Goal: Information Seeking & Learning: Compare options

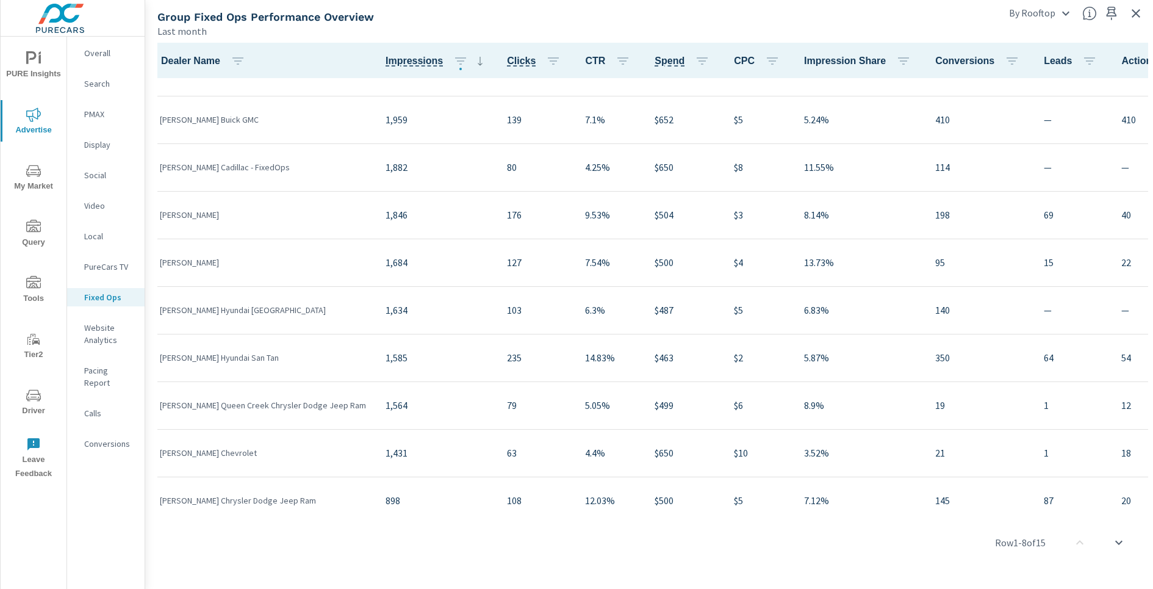
scroll to position [324, 0]
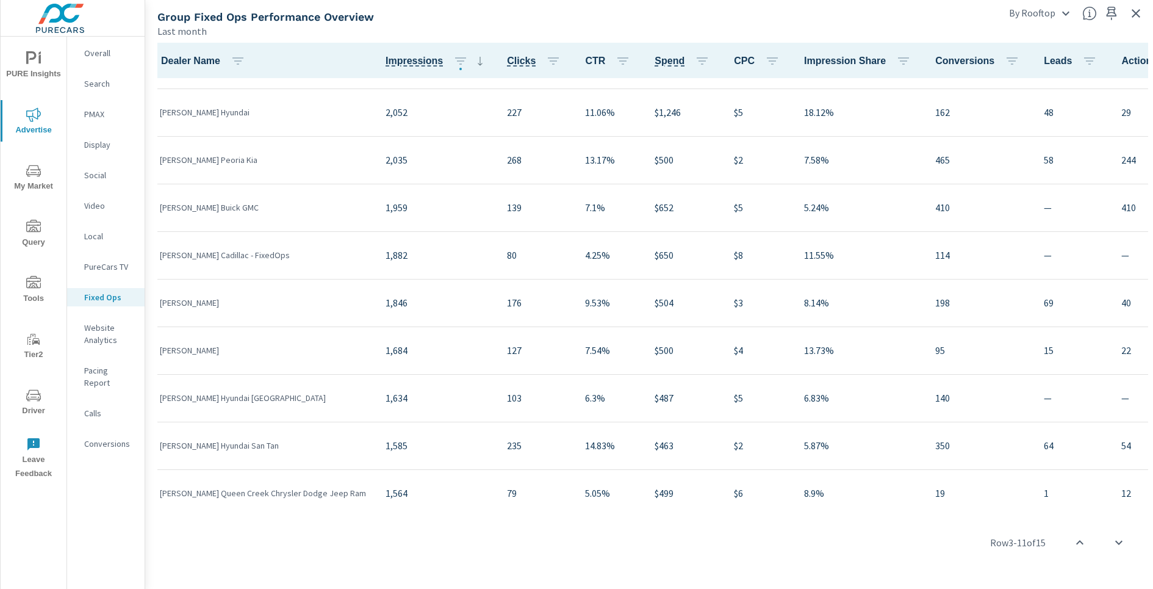
scroll to position [324, 0]
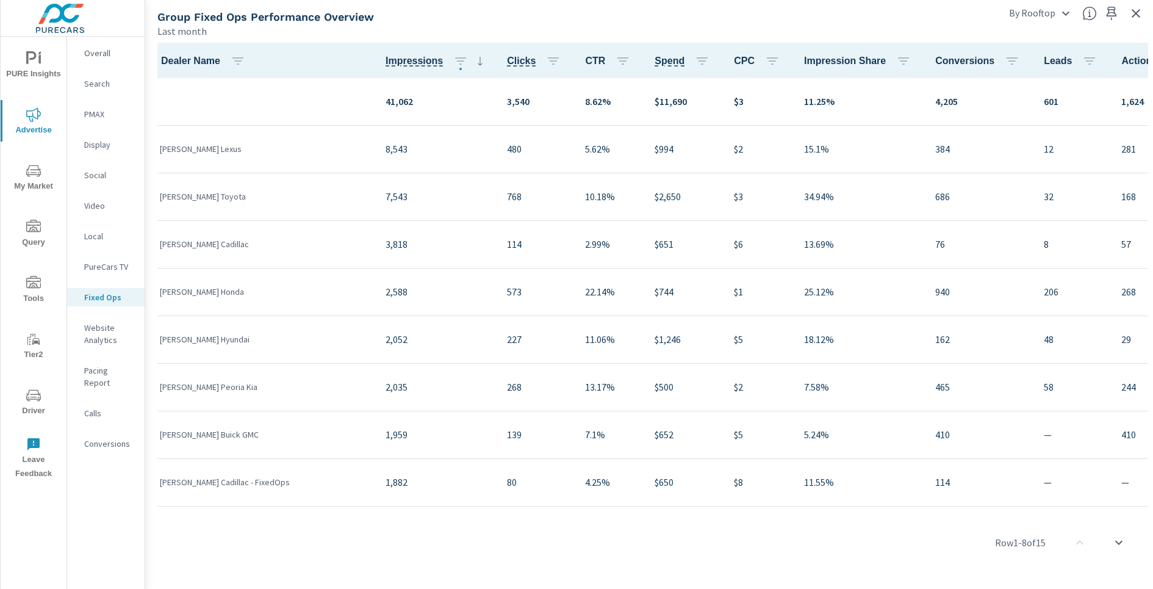
click at [907, 23] on div "Group Fixed Ops Performance Overview" at bounding box center [574, 17] width 834 height 14
click at [1134, 18] on icon "button" at bounding box center [1135, 13] width 15 height 15
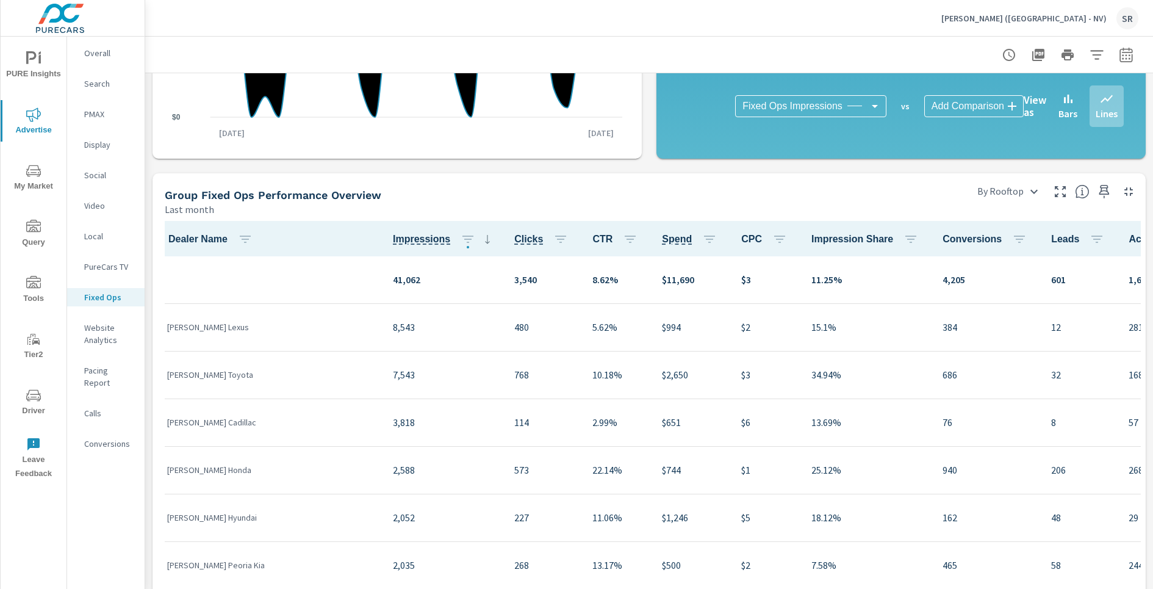
scroll to position [265, 0]
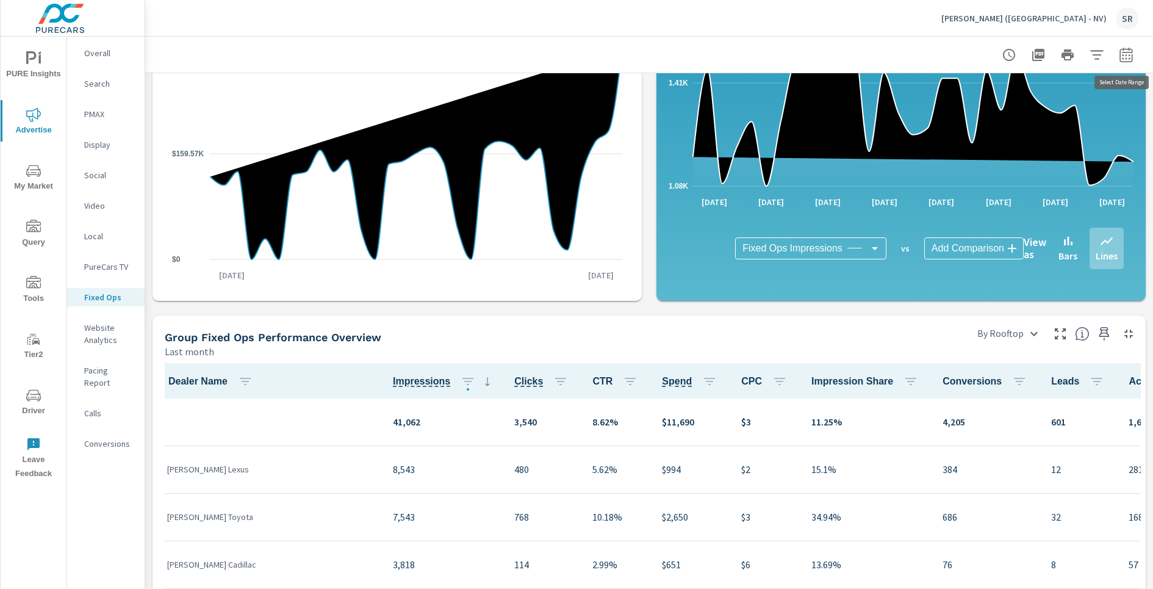
click at [1117, 57] on button "button" at bounding box center [1126, 55] width 24 height 24
select select "Last month"
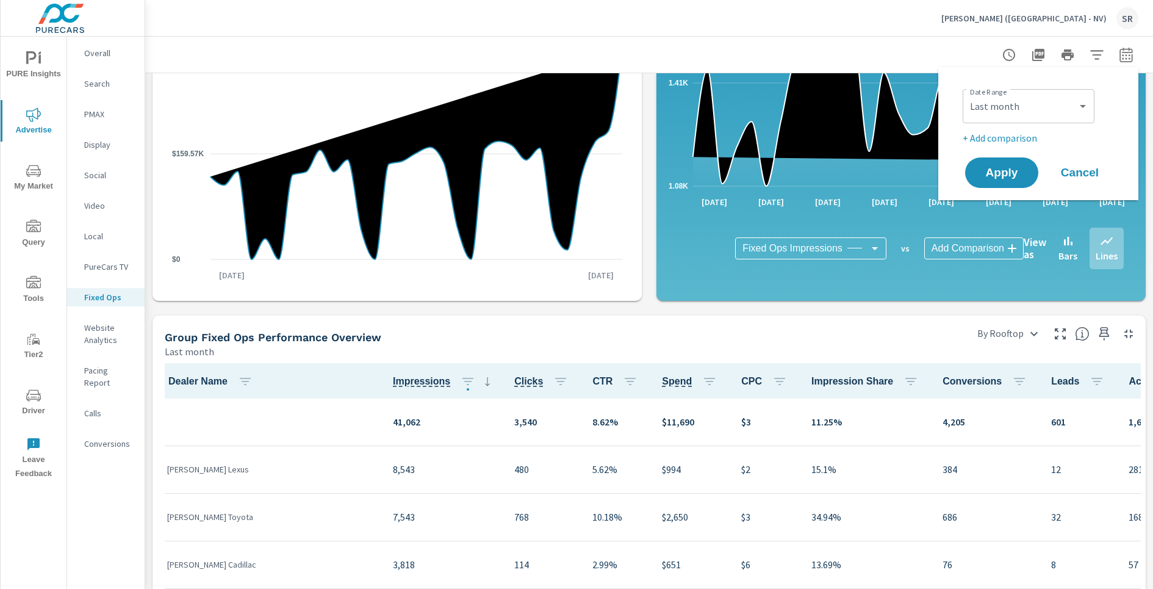
click at [1006, 137] on p "+ Add comparison" at bounding box center [1040, 138] width 156 height 15
select select "Previous period"
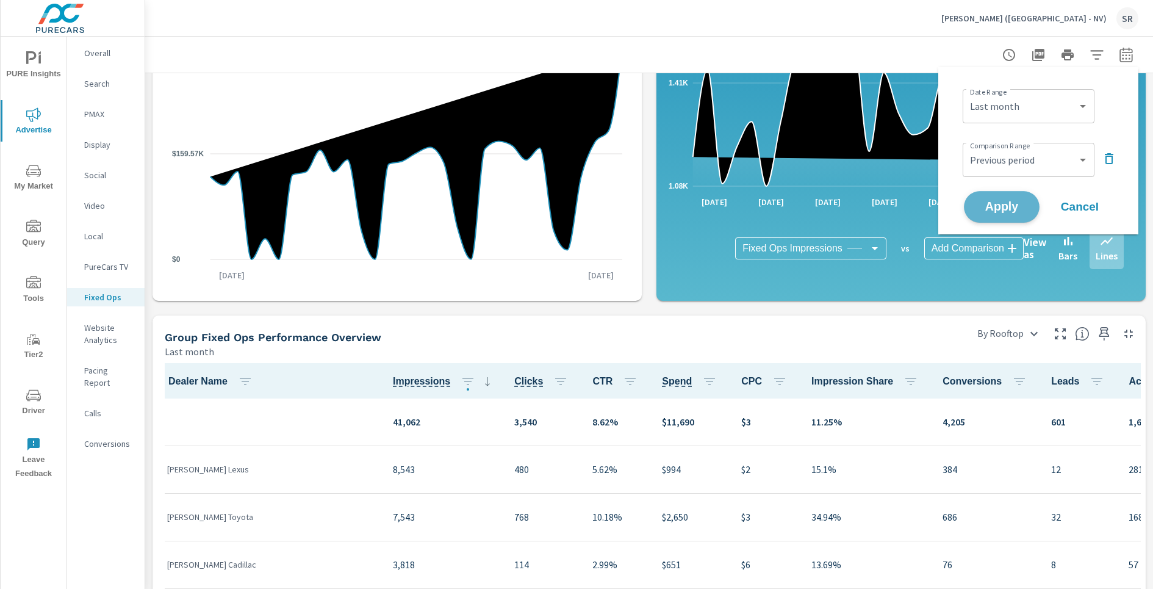
click at [1010, 201] on span "Apply" at bounding box center [1001, 207] width 50 height 12
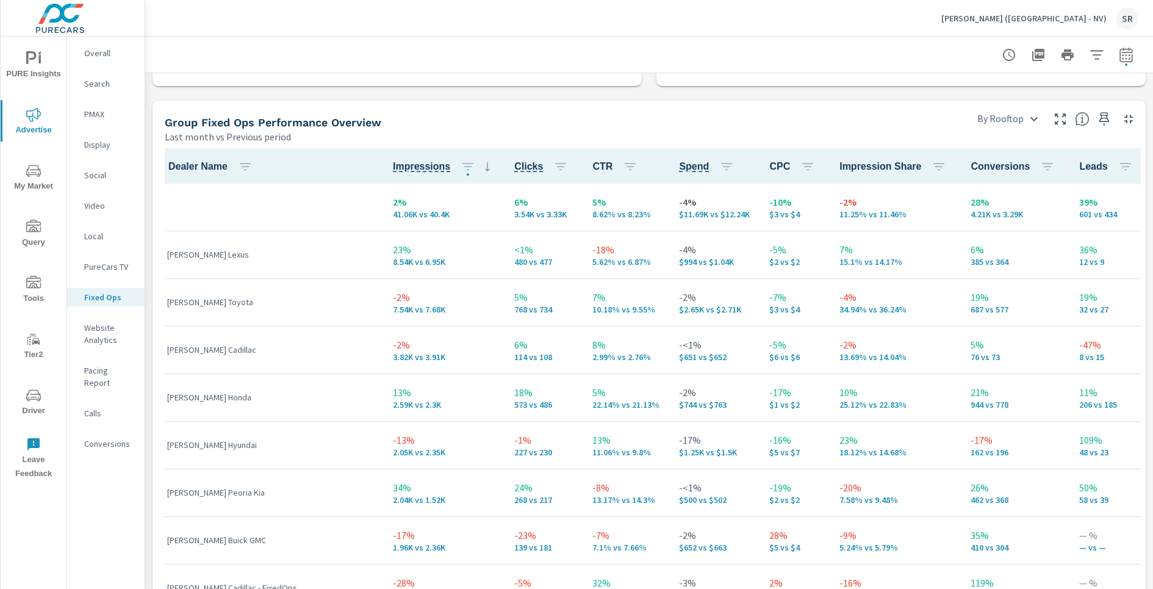
scroll to position [1, 0]
click at [1057, 122] on icon "button" at bounding box center [1060, 119] width 15 height 15
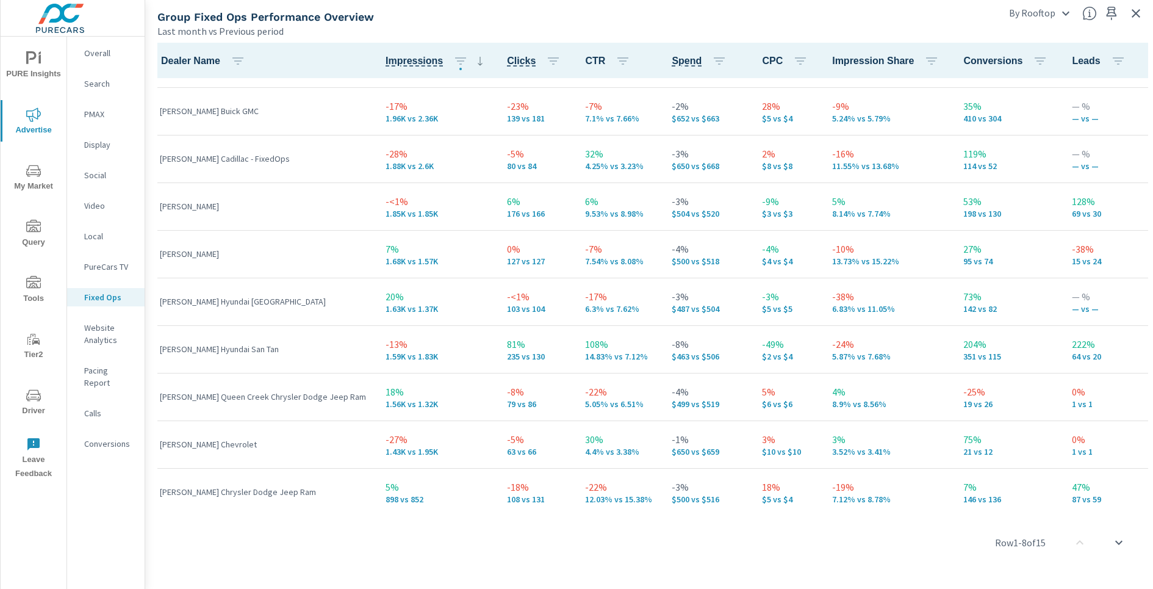
scroll to position [324, 0]
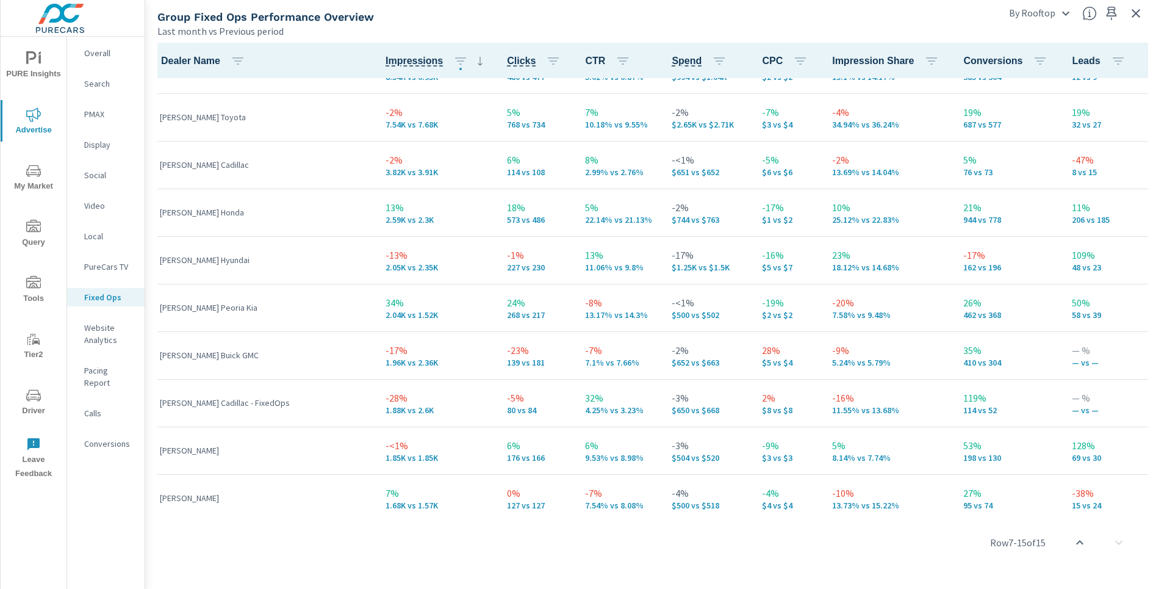
scroll to position [44, 0]
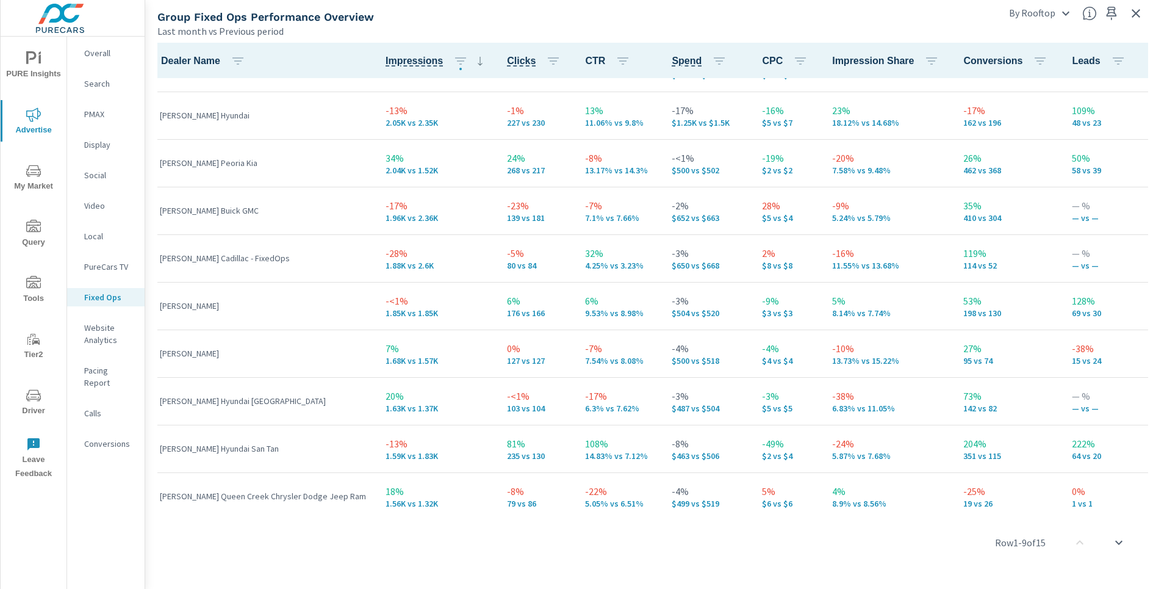
scroll to position [324, 0]
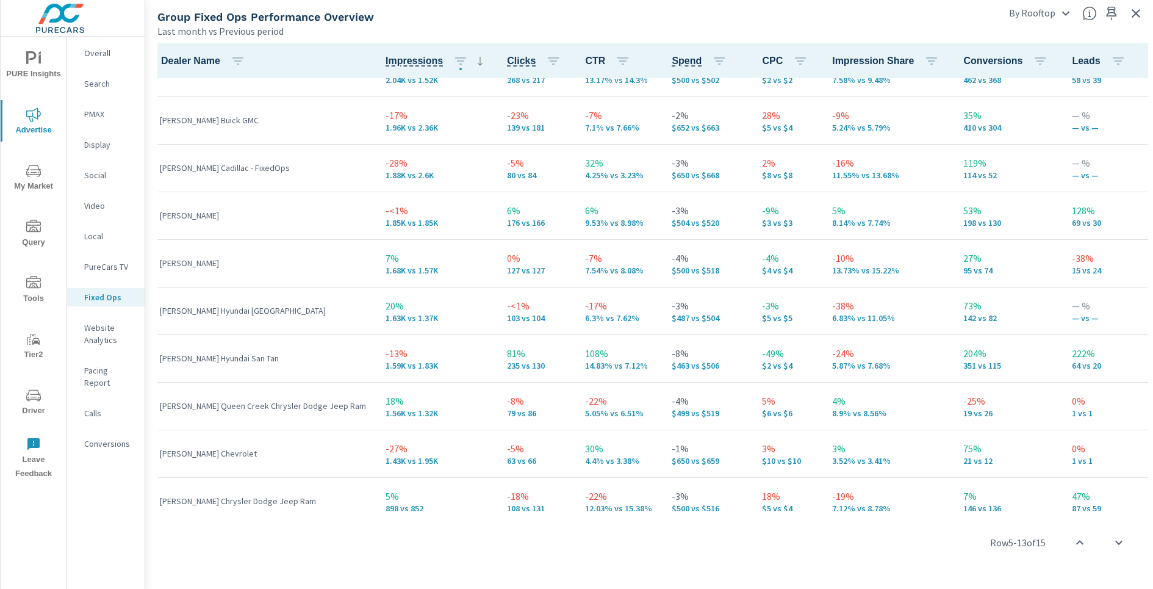
scroll to position [324, 0]
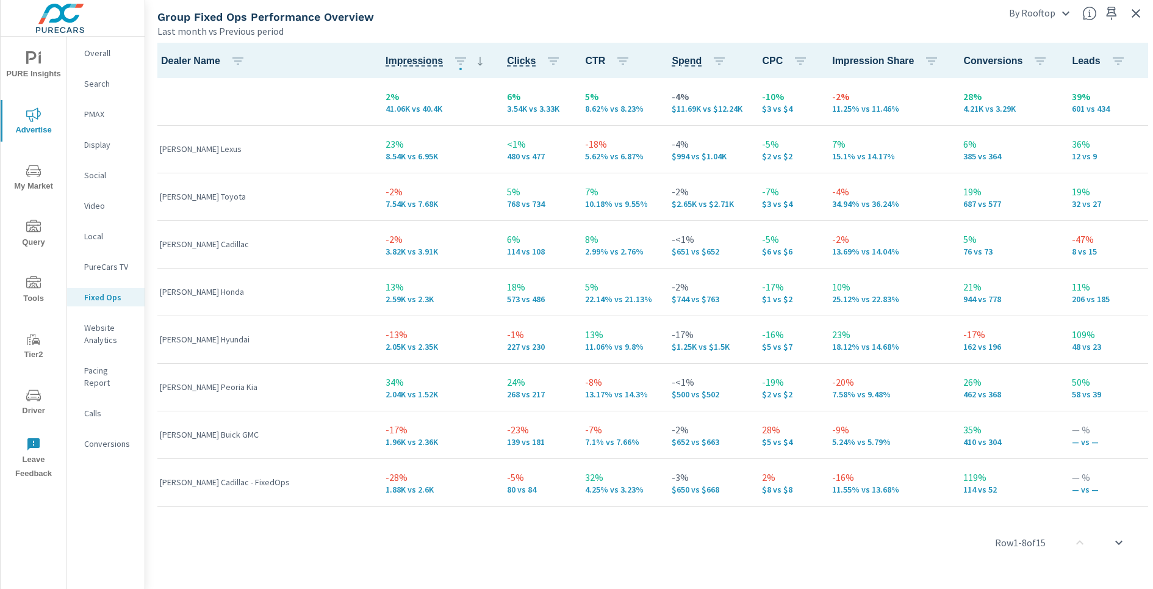
click at [754, 543] on div "Row 1 - 8 of 15" at bounding box center [649, 542] width 998 height 73
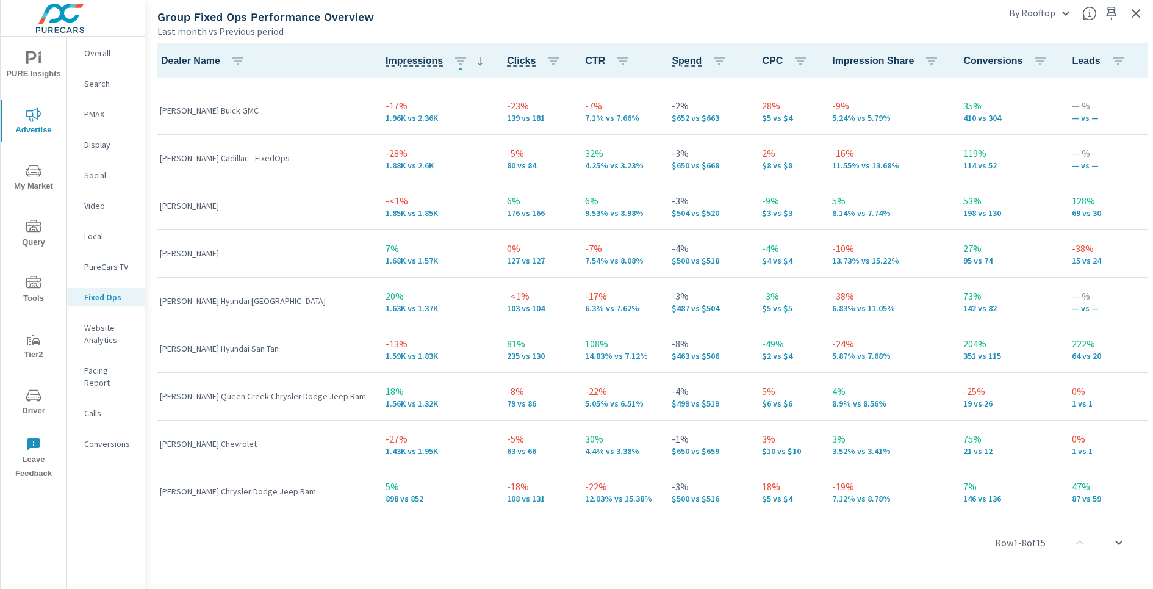
scroll to position [324, 0]
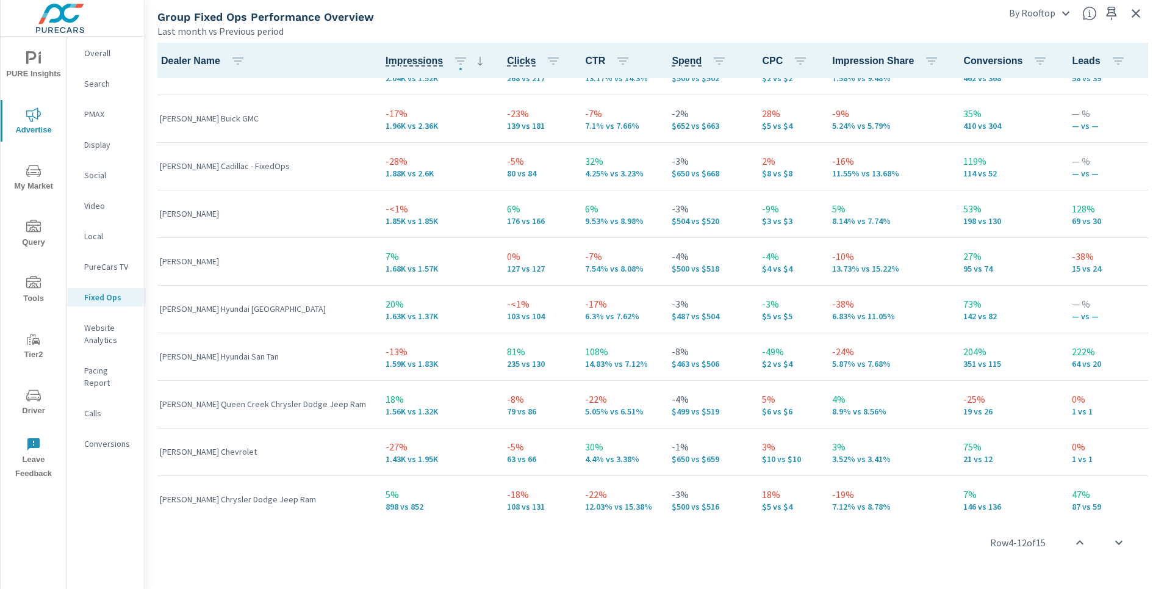
scroll to position [324, 0]
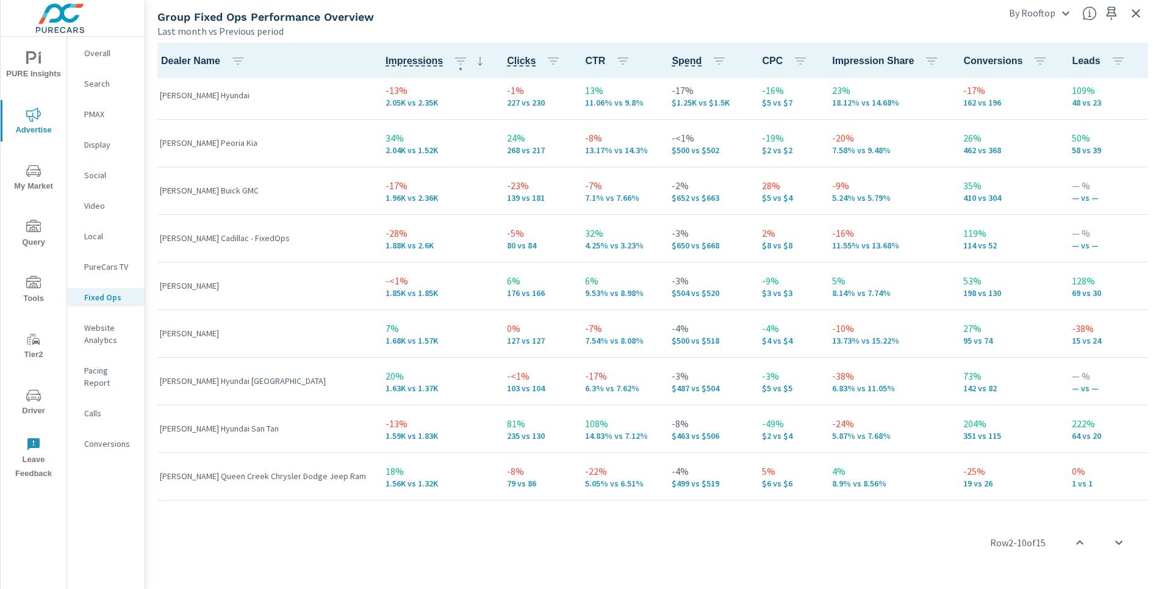
scroll to position [324, 0]
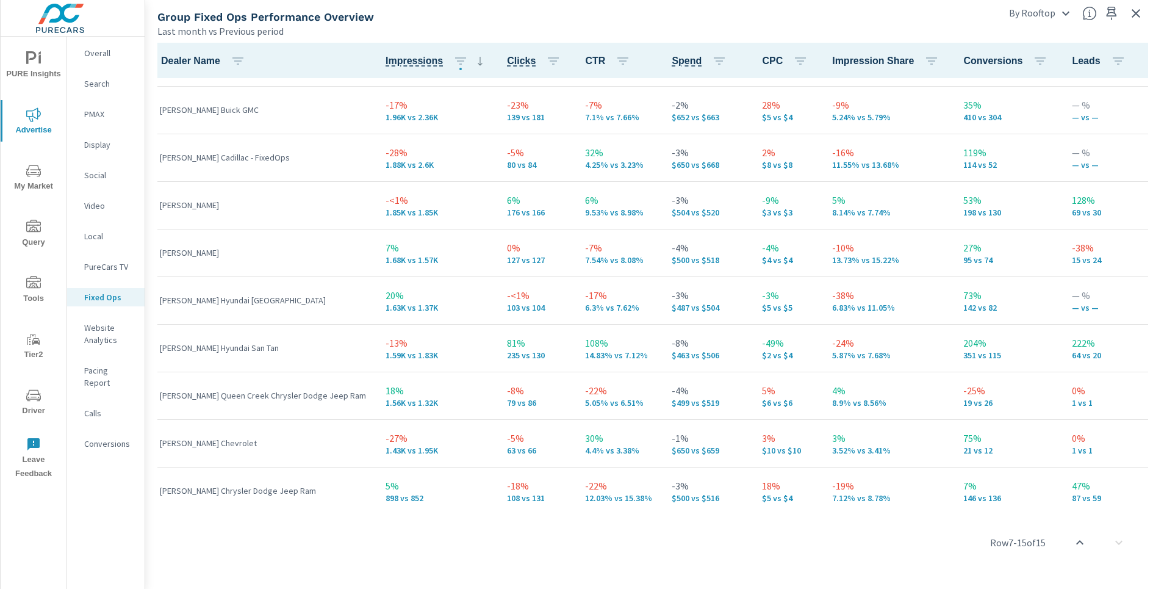
drag, startPoint x: 757, startPoint y: 583, endPoint x: 751, endPoint y: 562, distance: 21.6
click at [757, 582] on div "Dealer Name Impressions Clicks CTR Spend CPC Impression Share Conversions Leads…" at bounding box center [649, 313] width 998 height 541
click at [749, 539] on div "Row 7 - 15 of 15" at bounding box center [649, 542] width 998 height 73
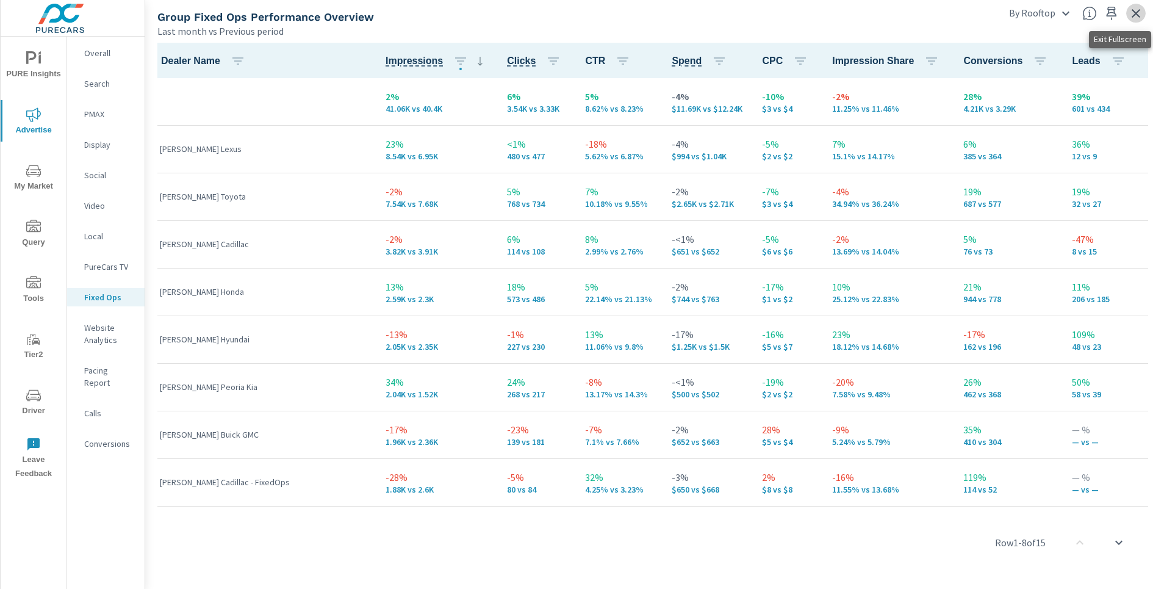
click at [1142, 6] on icon "button" at bounding box center [1135, 13] width 15 height 15
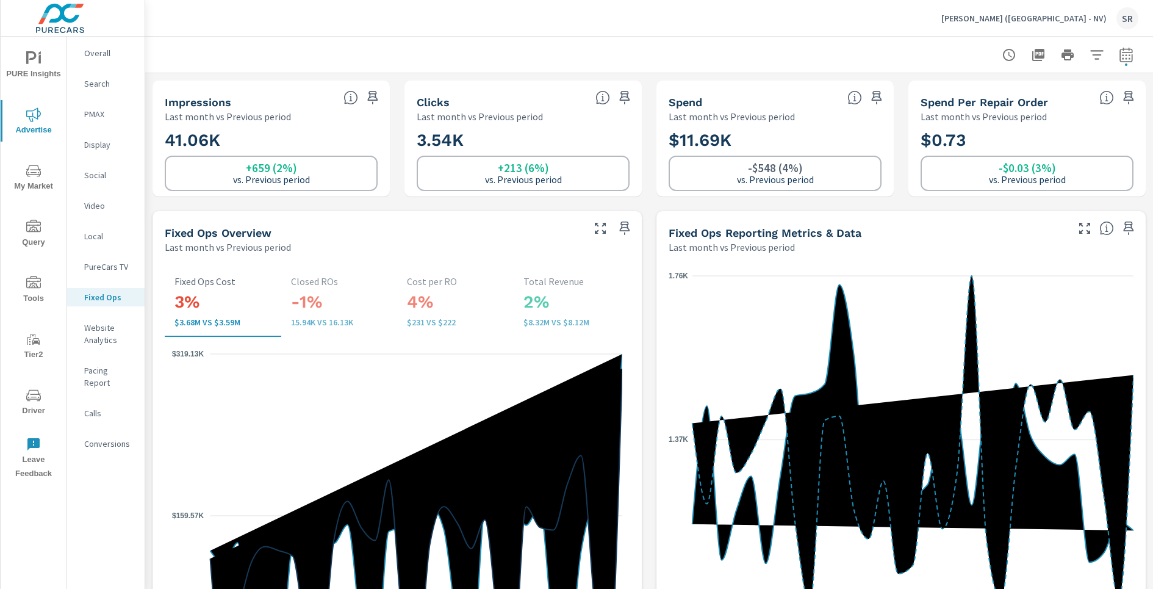
click at [1129, 57] on icon "button" at bounding box center [1125, 55] width 15 height 15
select select "Last month"
select select "Previous period"
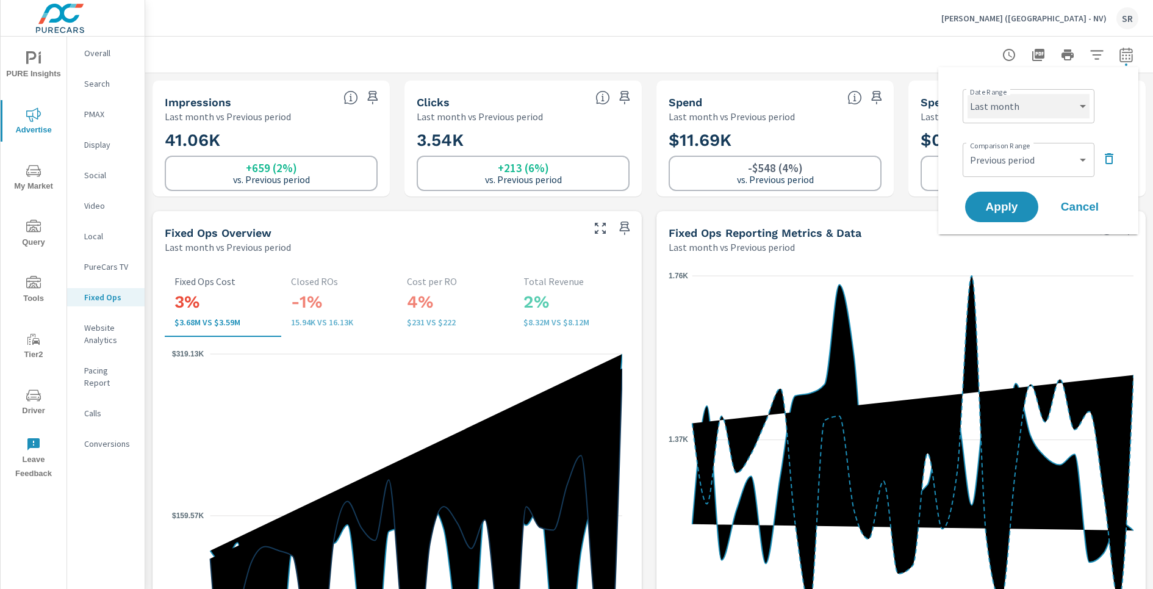
click at [1076, 96] on select "Custom [DATE] Last week Last 7 days Last 14 days Last 30 days Last 45 days Last…" at bounding box center [1028, 106] width 122 height 24
click at [967, 94] on select "Custom [DATE] Last week Last 7 days Last 14 days Last 30 days Last 45 days Last…" at bounding box center [1028, 106] width 122 height 24
select select "Last 30 days"
click at [1010, 201] on span "Apply" at bounding box center [1001, 207] width 50 height 12
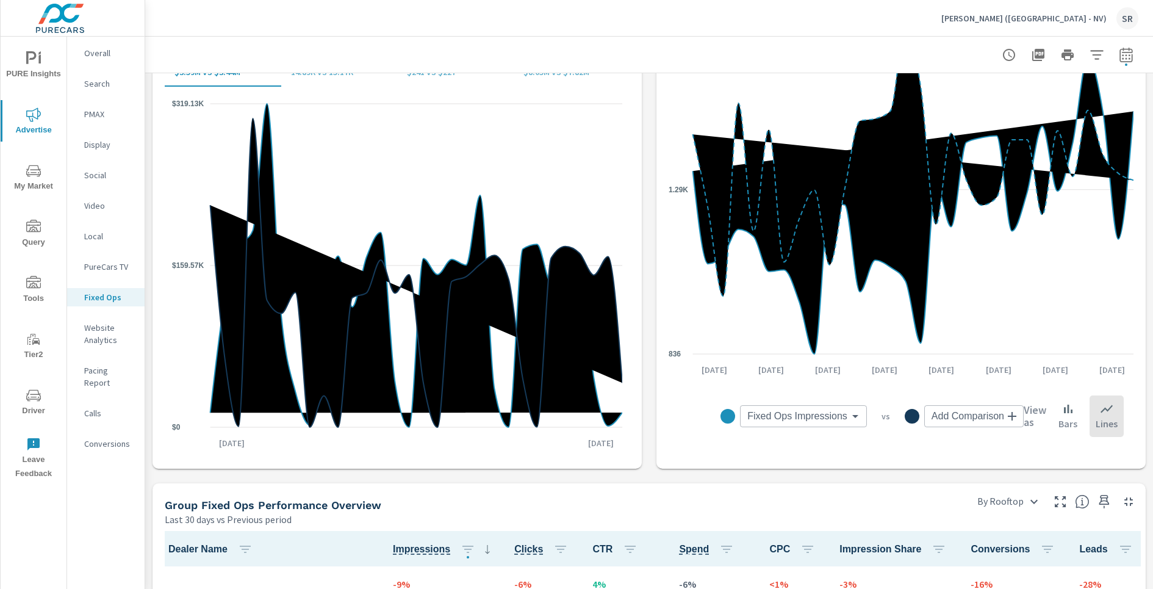
scroll to position [393, 0]
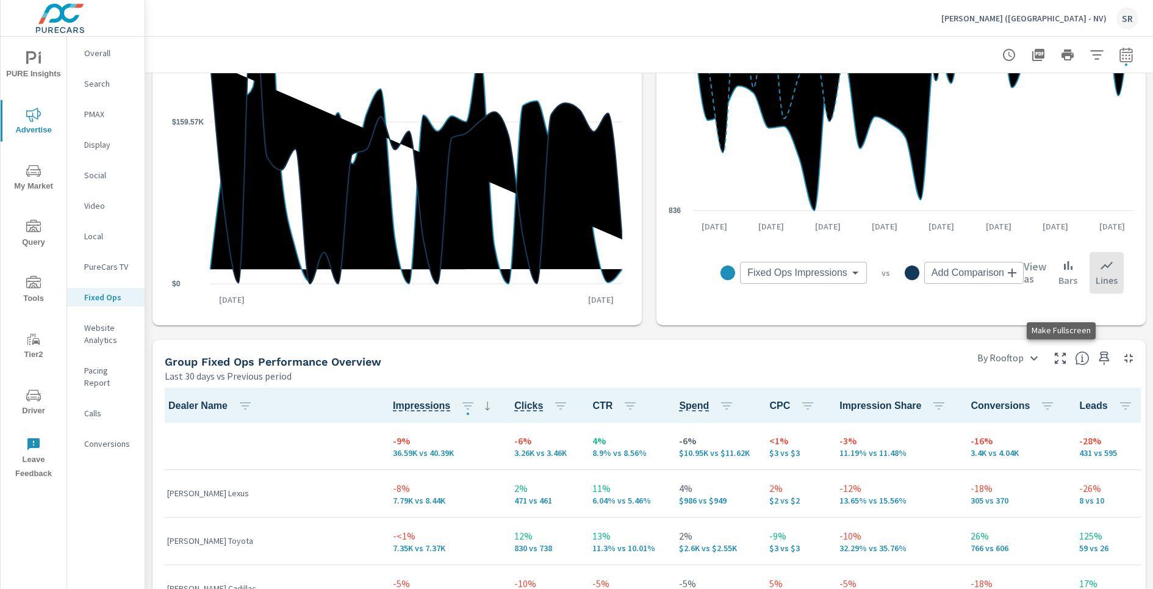
click at [1062, 359] on icon "button" at bounding box center [1059, 357] width 11 height 11
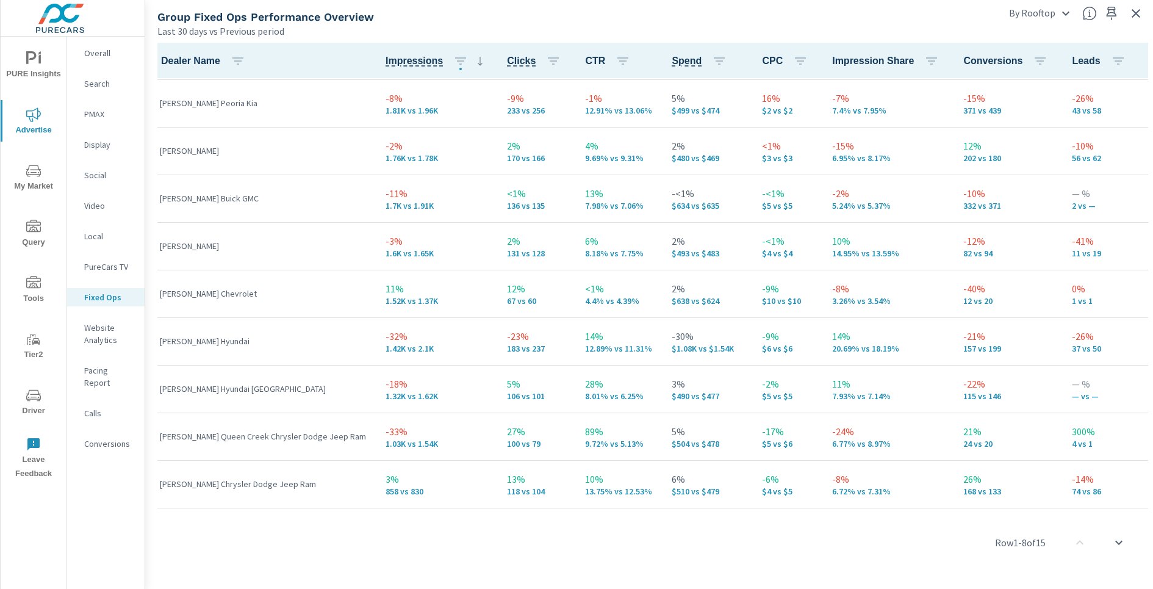
scroll to position [288, 0]
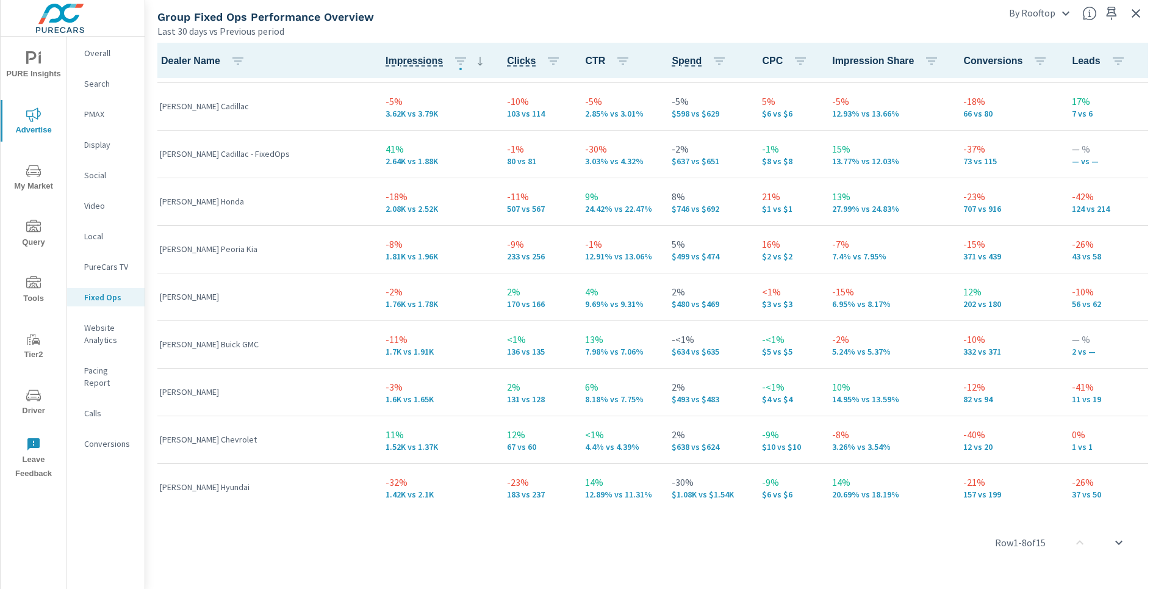
scroll to position [140, 0]
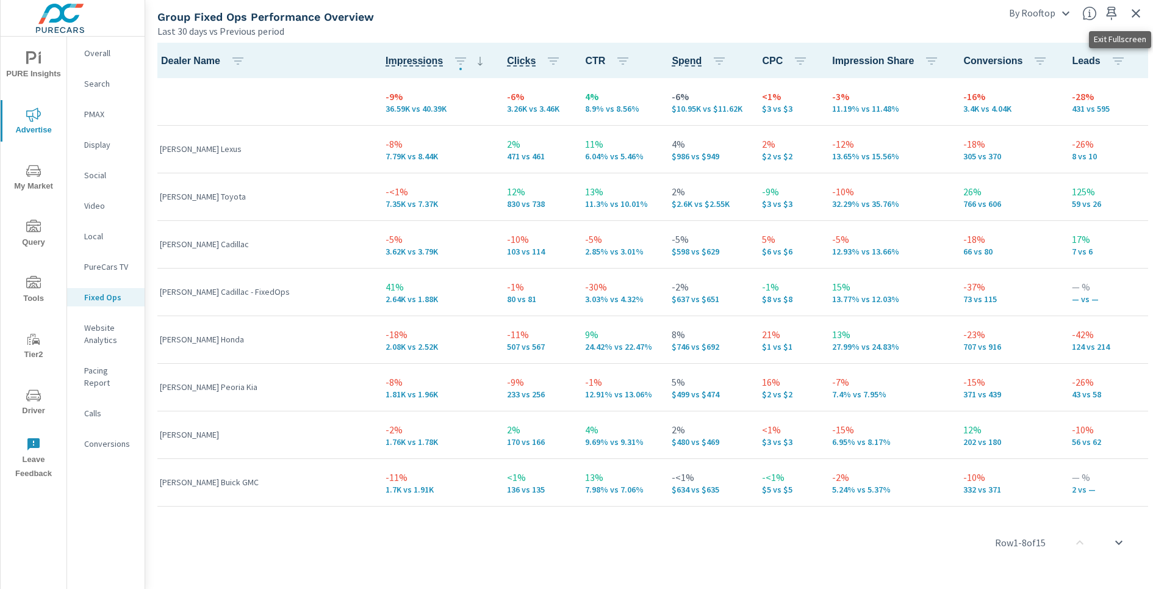
click at [1131, 12] on icon "button" at bounding box center [1135, 13] width 15 height 15
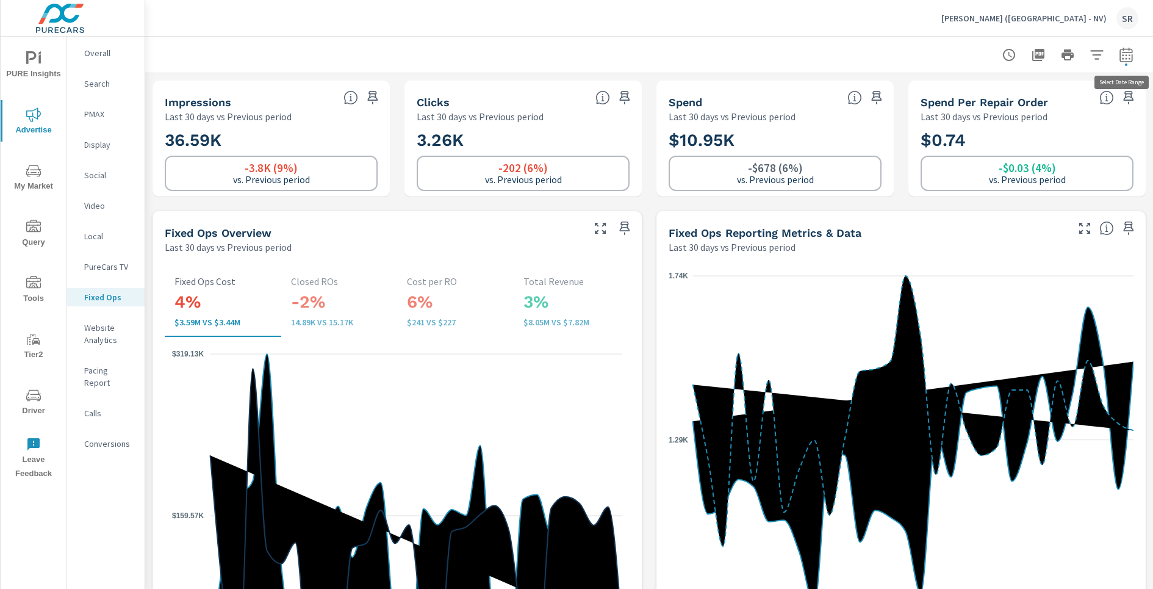
click at [1134, 49] on button "button" at bounding box center [1126, 55] width 24 height 24
select select "Last 30 days"
select select "Previous period"
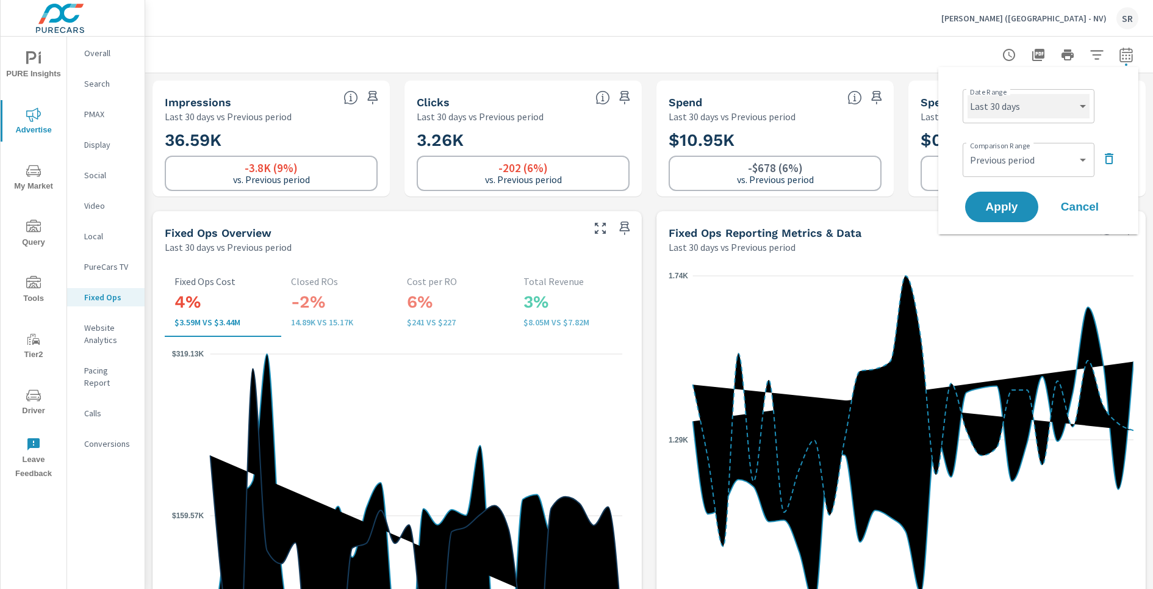
click at [1034, 104] on select "Custom [DATE] Last week Last 7 days Last 14 days Last 30 days Last 45 days Last…" at bounding box center [1028, 106] width 122 height 24
click at [967, 94] on select "Custom [DATE] Last week Last 7 days Last 14 days Last 30 days Last 45 days Last…" at bounding box center [1028, 106] width 122 height 24
select select "Last month"
click at [1012, 201] on span "Apply" at bounding box center [1001, 207] width 50 height 12
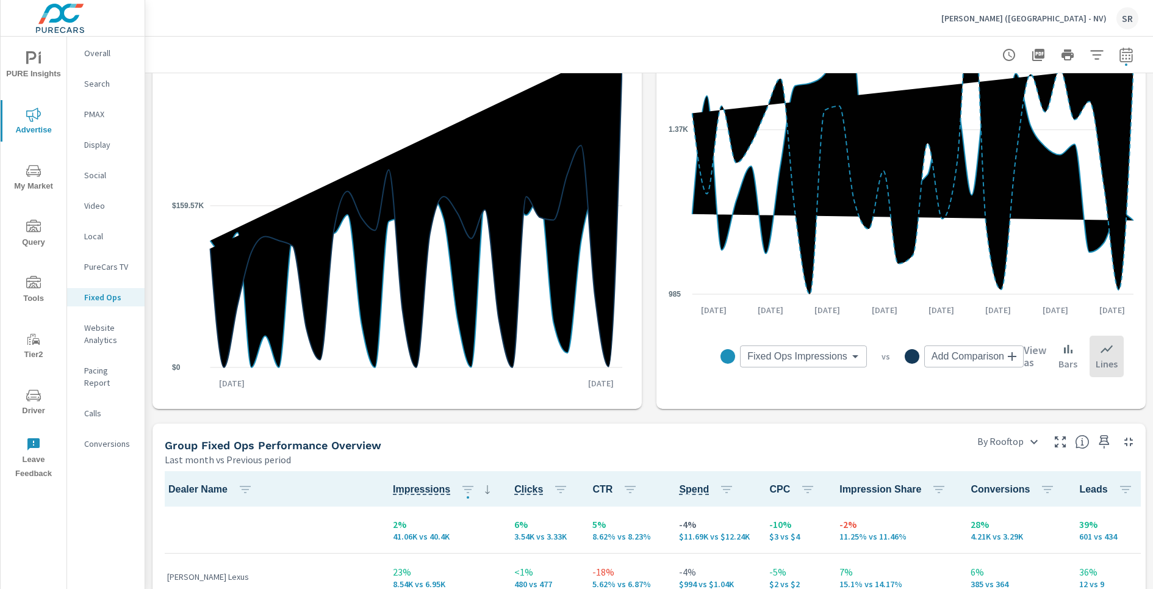
scroll to position [612, 0]
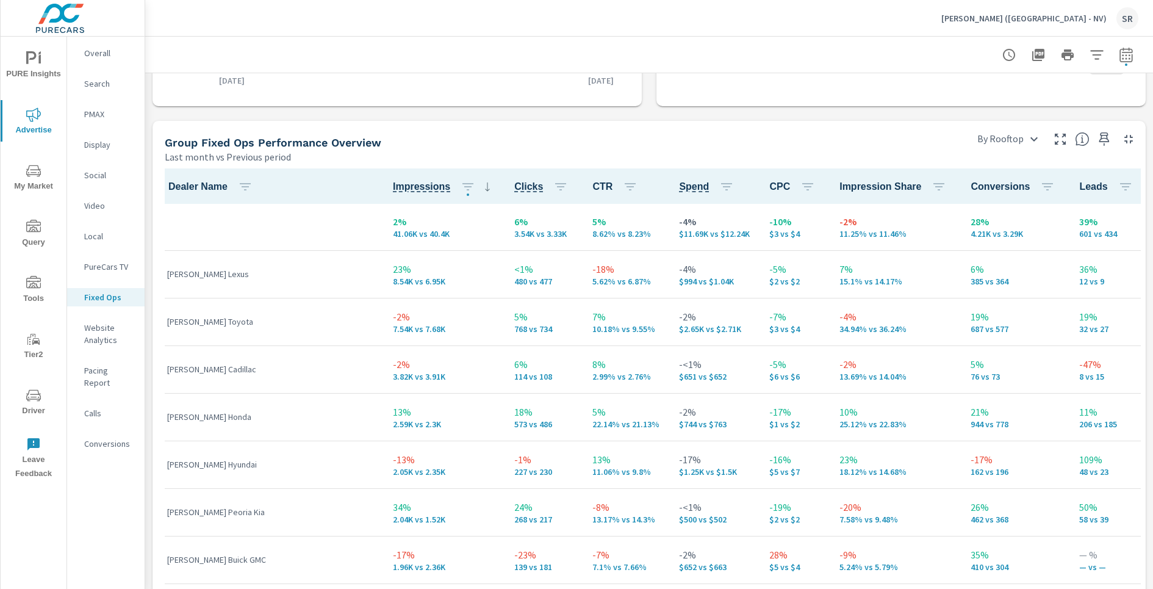
click at [1064, 141] on icon "button" at bounding box center [1059, 139] width 11 height 11
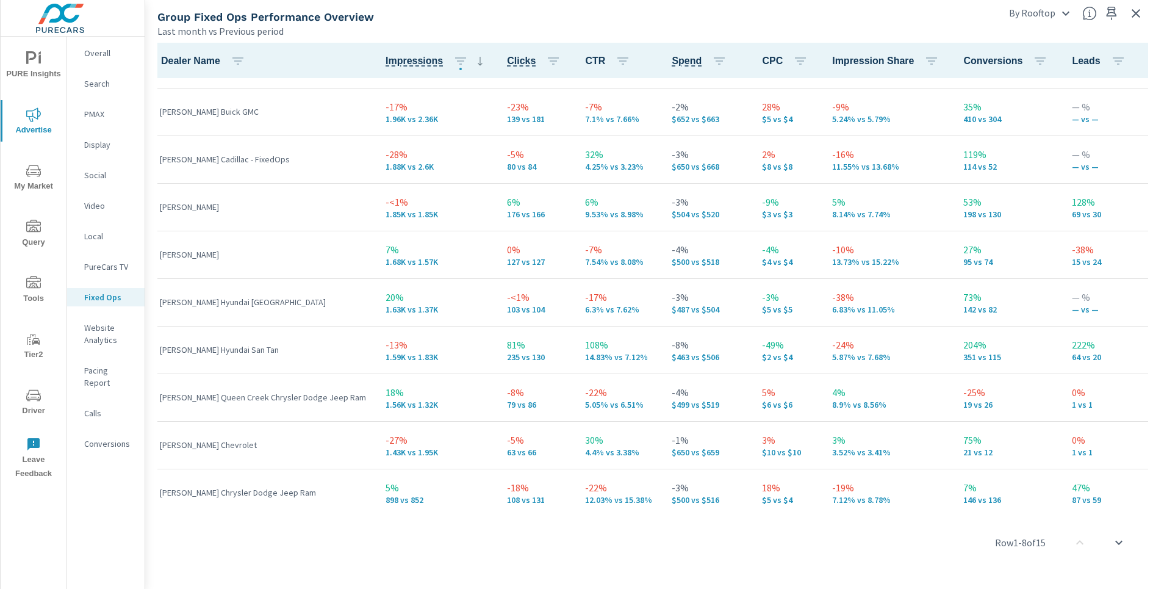
scroll to position [324, 0]
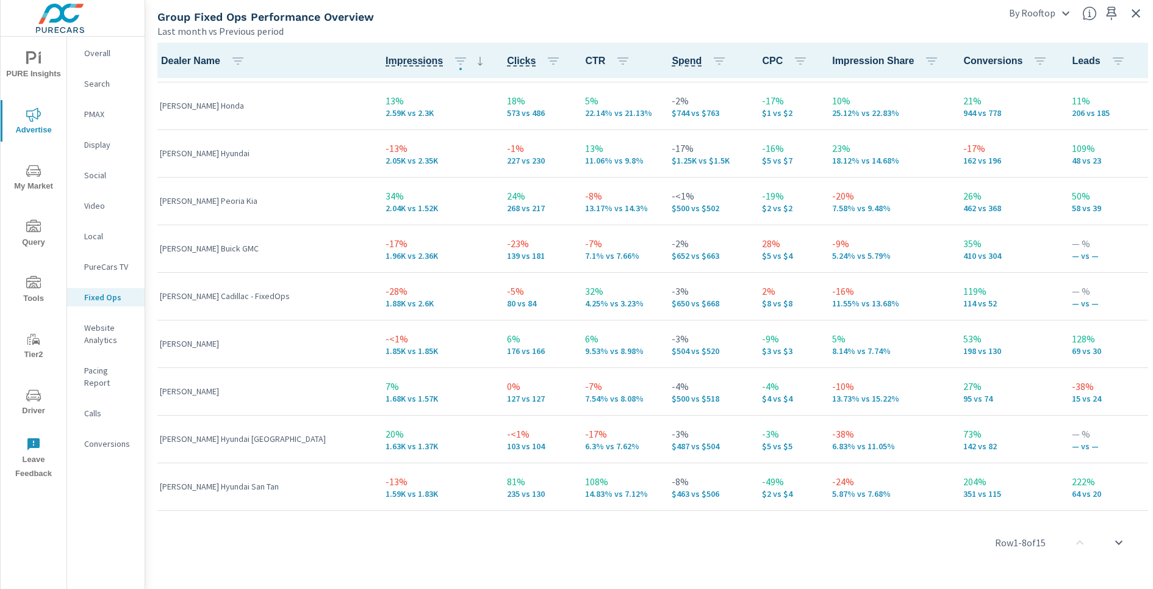
scroll to position [242, 0]
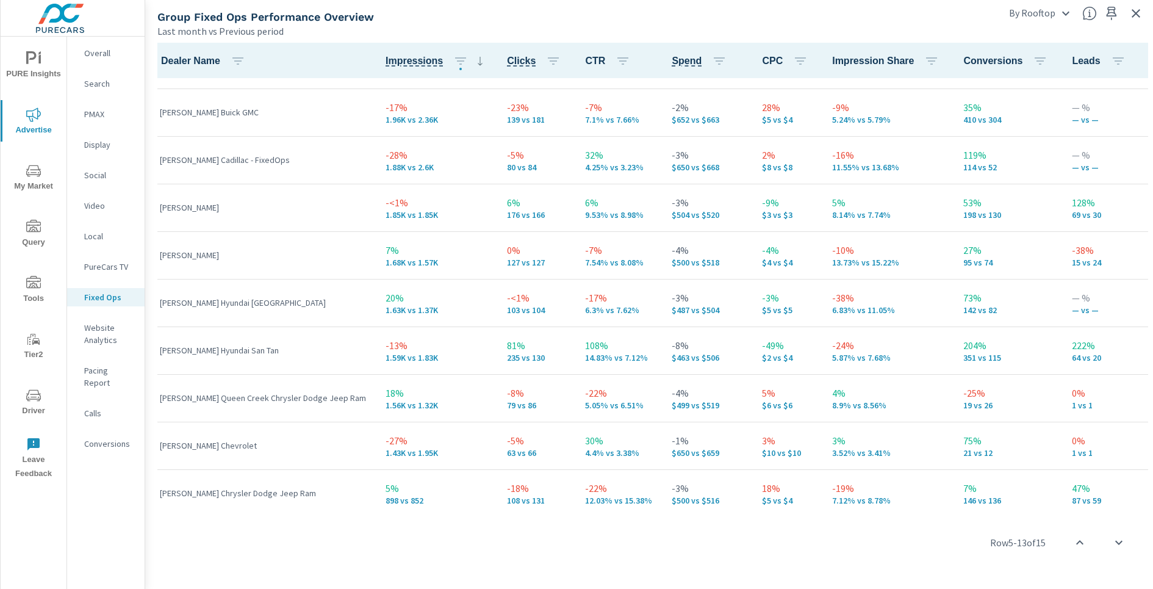
scroll to position [324, 0]
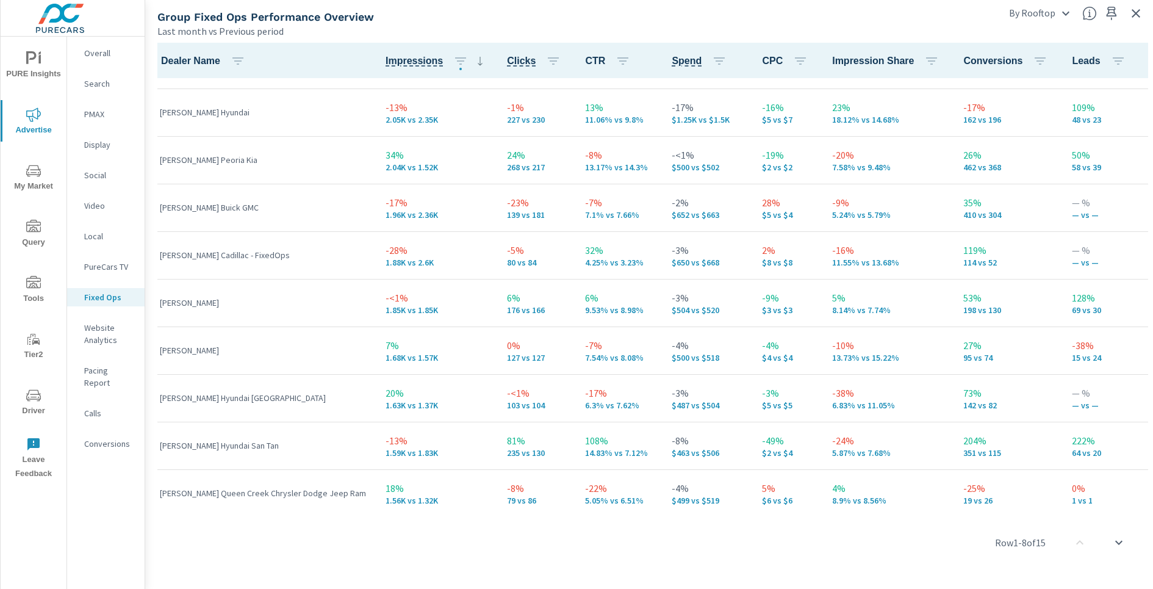
scroll to position [324, 0]
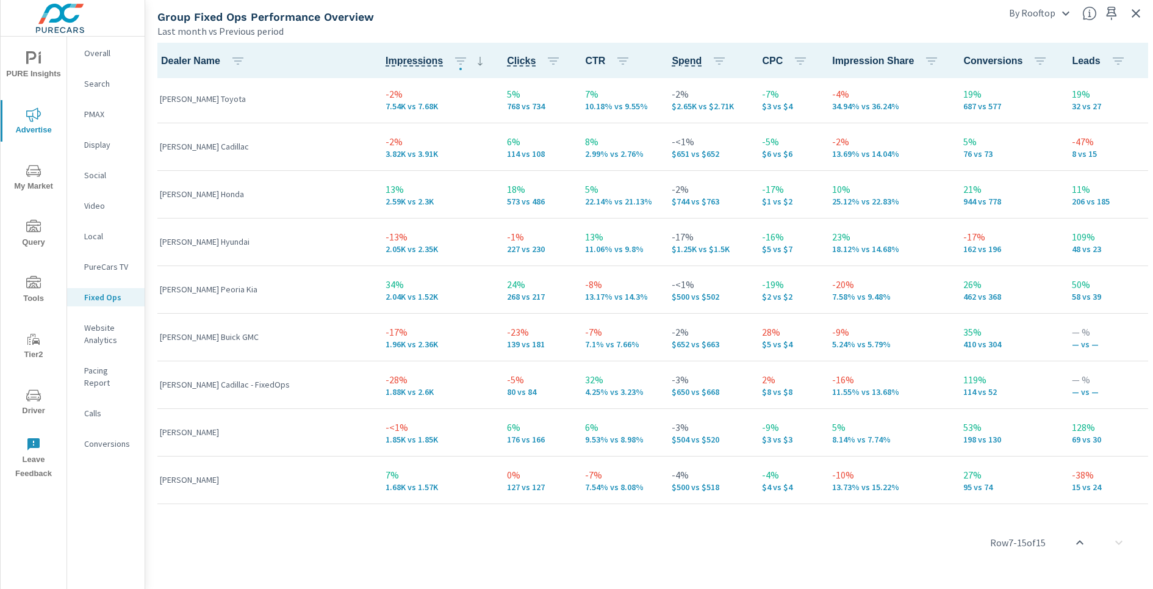
scroll to position [62, 0]
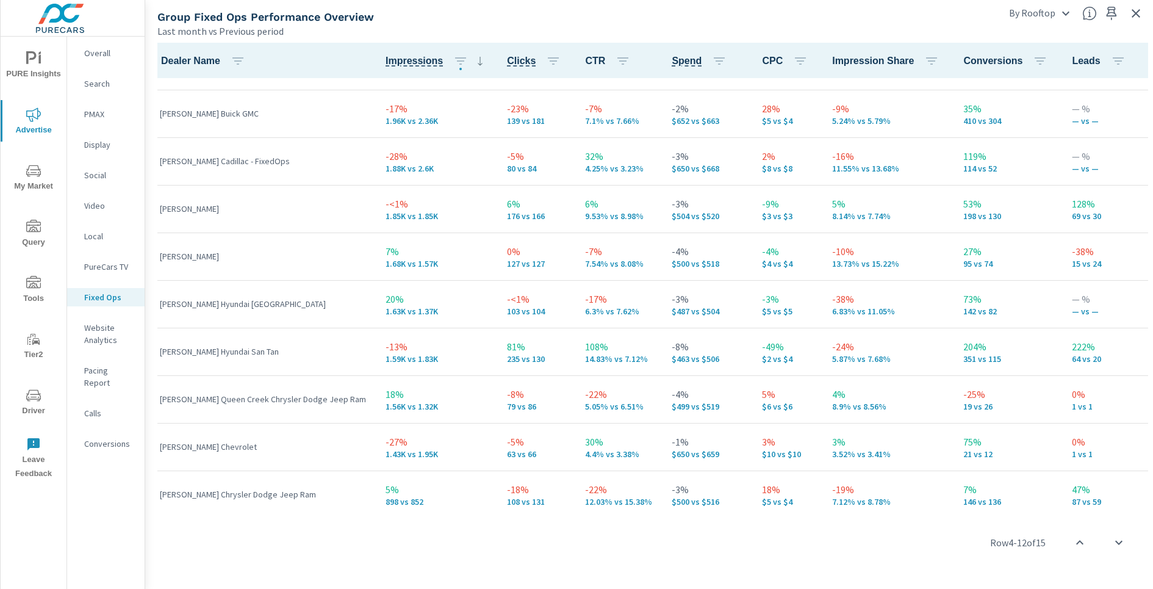
scroll to position [324, 0]
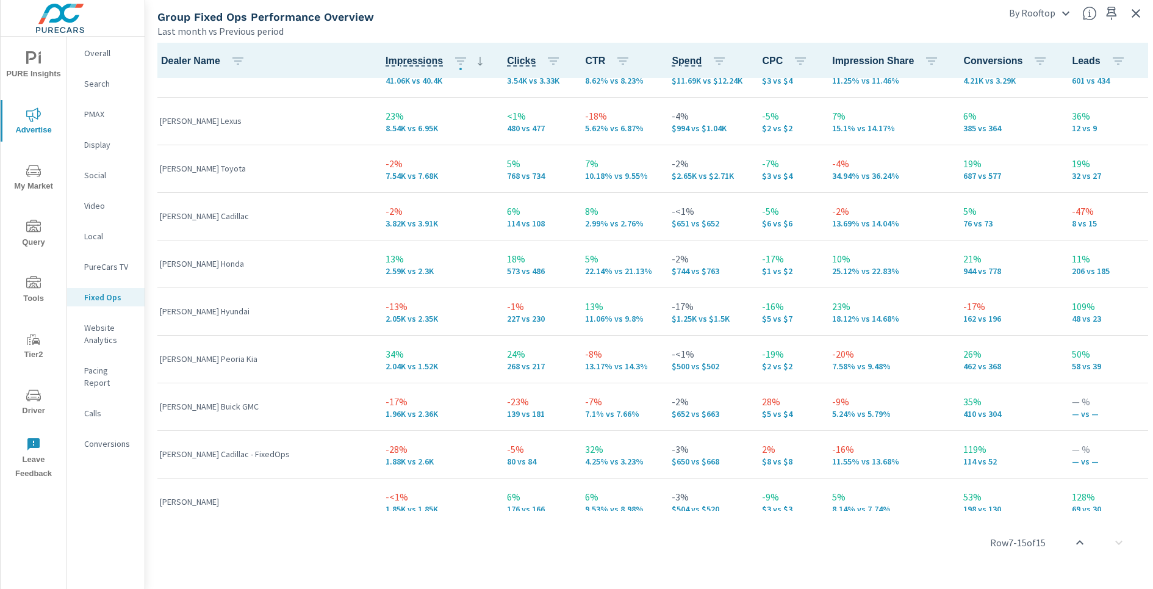
scroll to position [27, 0]
